Goal: Task Accomplishment & Management: Use online tool/utility

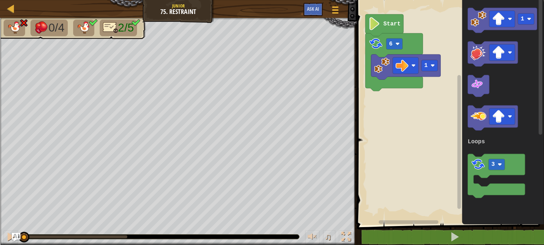
click at [181, 16] on div "Map Junior 75. Restraint Game Menu Ask AI" at bounding box center [178, 9] width 357 height 18
click at [181, 13] on div "Map Junior 75. Restraint Game Menu Ask AI" at bounding box center [178, 9] width 357 height 18
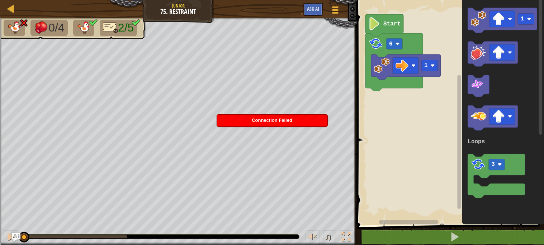
drag, startPoint x: 181, startPoint y: 13, endPoint x: 175, endPoint y: 17, distance: 7.8
click at [173, 12] on div "Map Junior 75. Restraint Game Menu Ask AI" at bounding box center [178, 9] width 357 height 18
